Goal: Task Accomplishment & Management: Complete application form

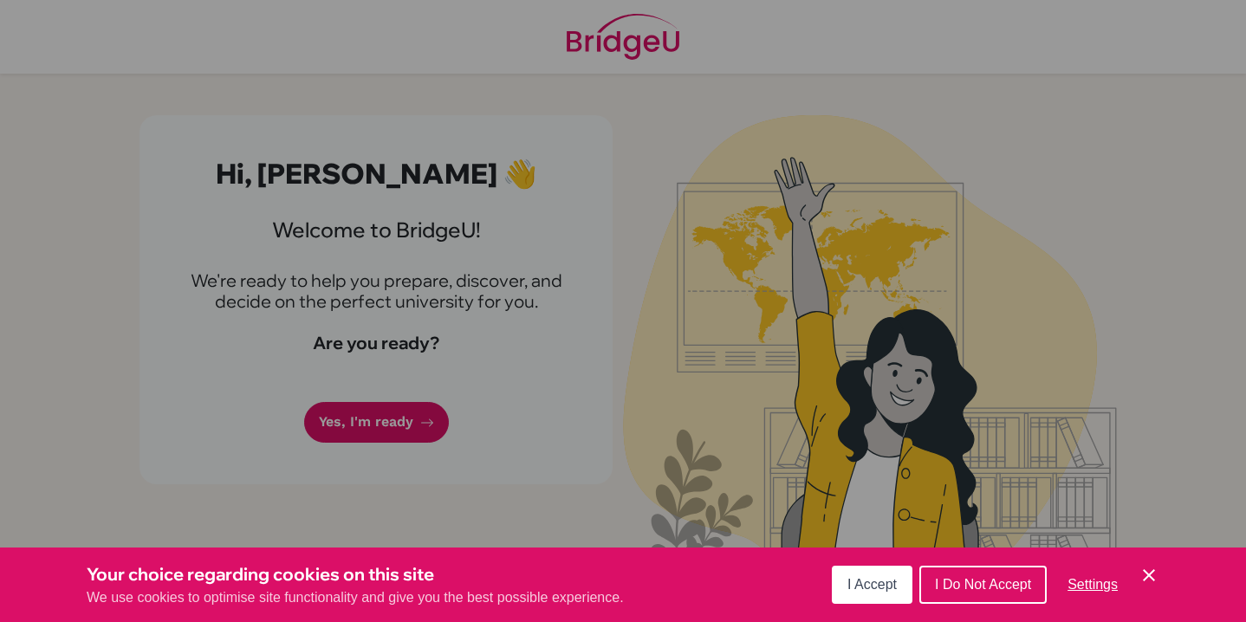
click at [1152, 569] on icon "Cookie Control Close Icon" at bounding box center [1149, 575] width 21 height 21
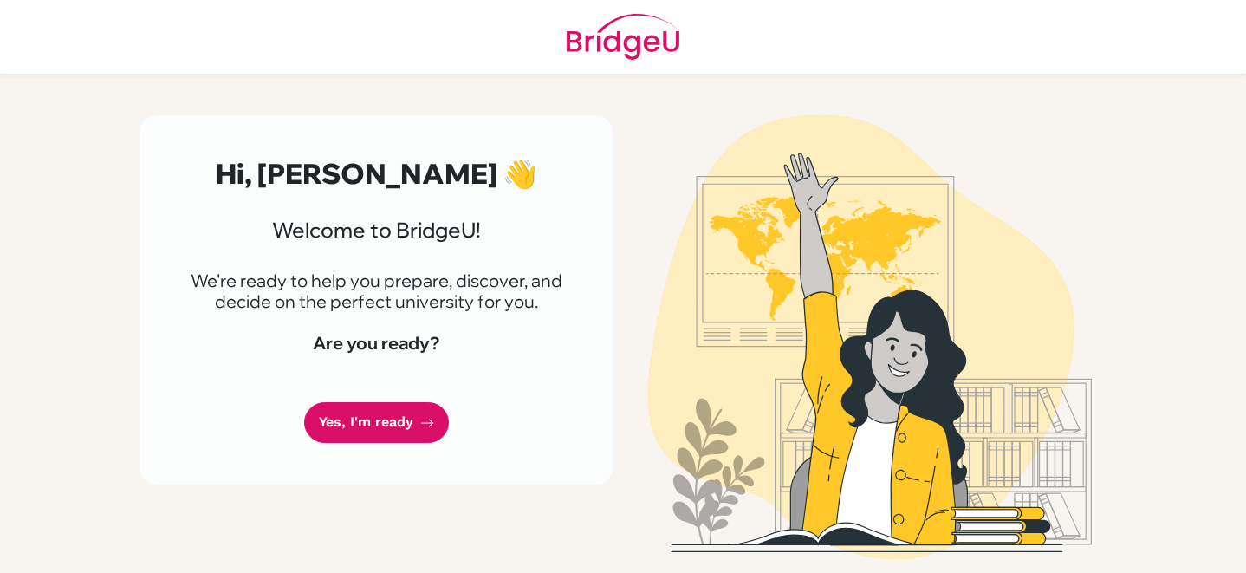
click at [383, 413] on link "Yes, I'm ready" at bounding box center [376, 422] width 145 height 41
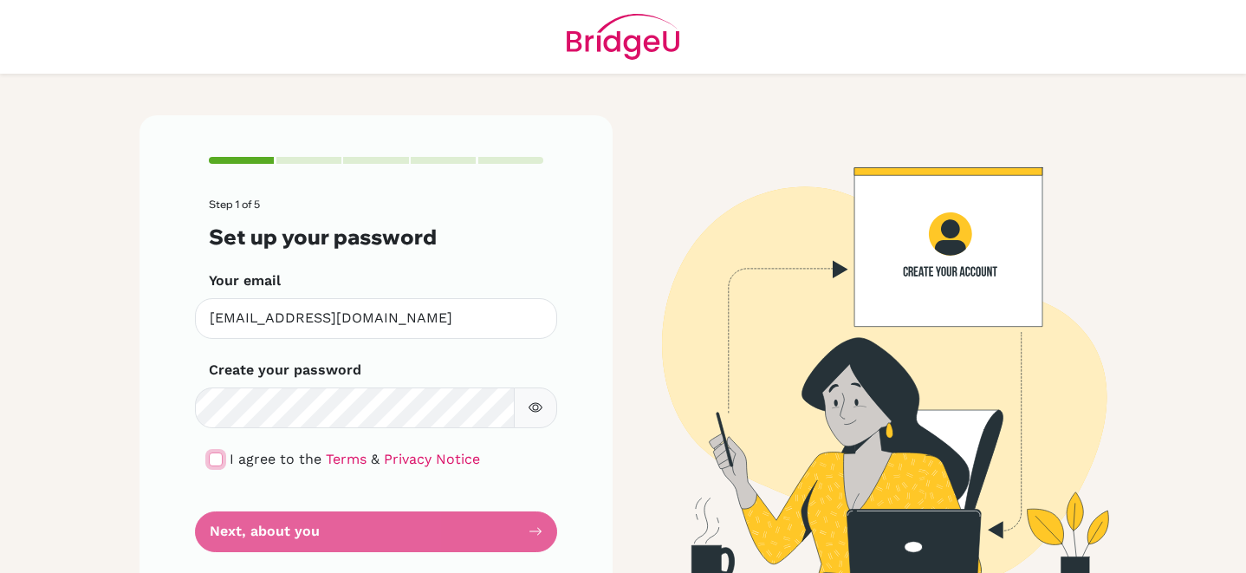
click at [217, 459] on input "checkbox" at bounding box center [216, 459] width 14 height 14
checkbox input "true"
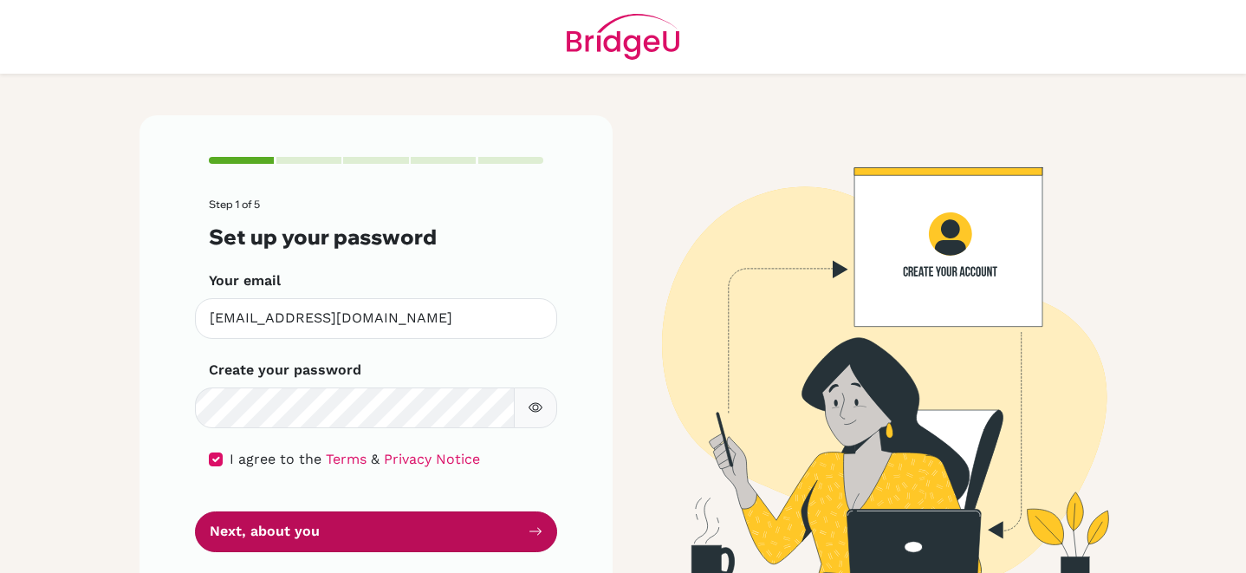
click at [493, 526] on button "Next, about you" at bounding box center [376, 531] width 362 height 41
